Goal: Answer question/provide support: Answer question/provide support

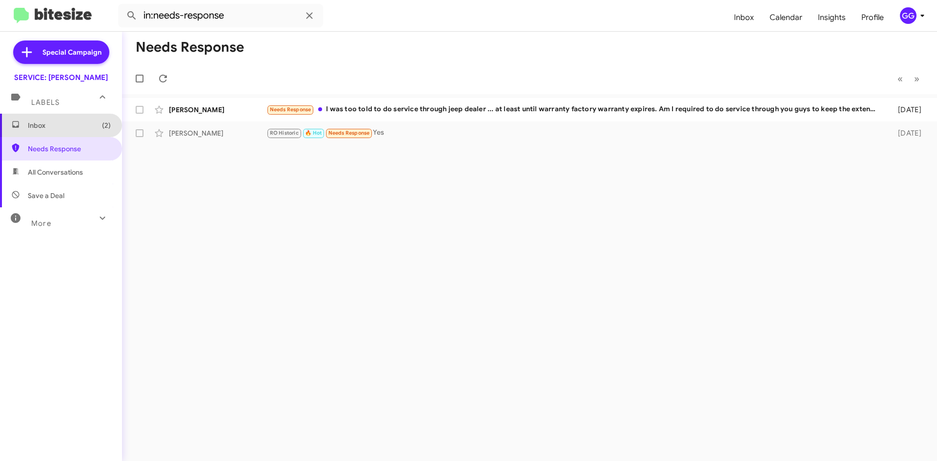
click at [67, 128] on span "Inbox (2)" at bounding box center [69, 126] width 83 height 10
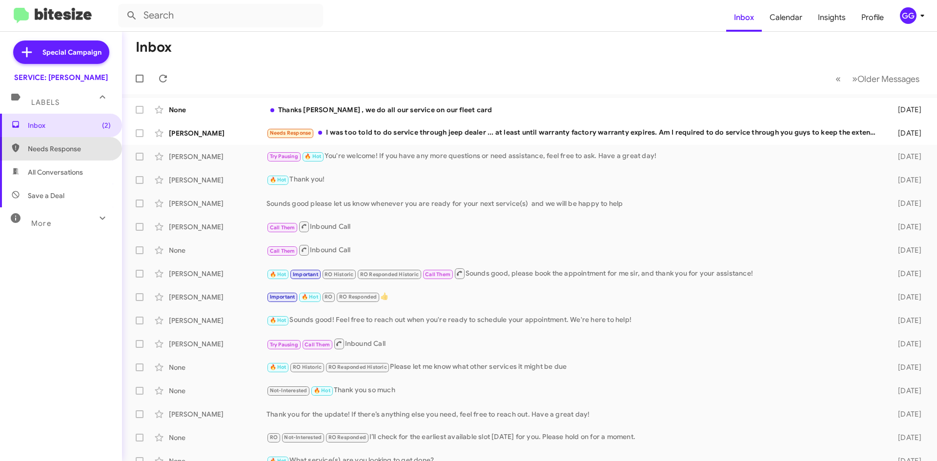
click at [67, 141] on span "Needs Response" at bounding box center [61, 148] width 122 height 23
type input "in:needs-response"
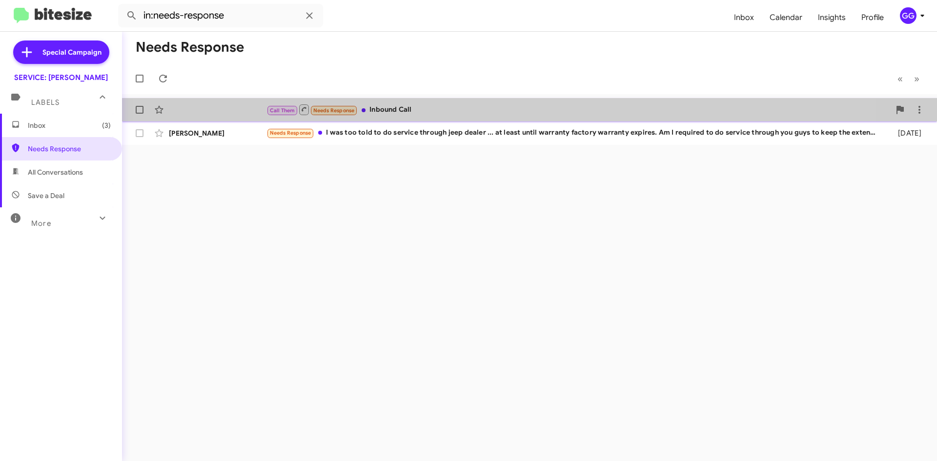
click at [473, 117] on div "Call Them Needs Response Inbound Call 3 minutes ago" at bounding box center [529, 110] width 799 height 20
